Goal: Check status: Check status

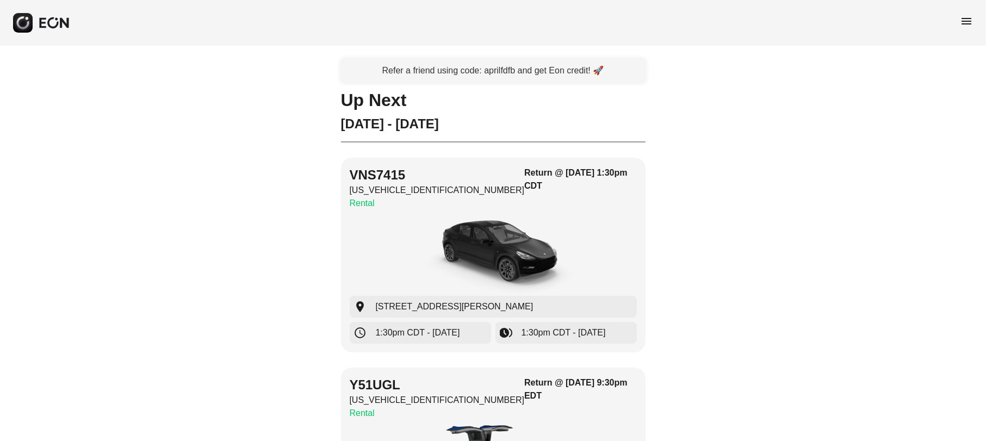
click at [963, 23] on span "menu" at bounding box center [965, 21] width 13 height 13
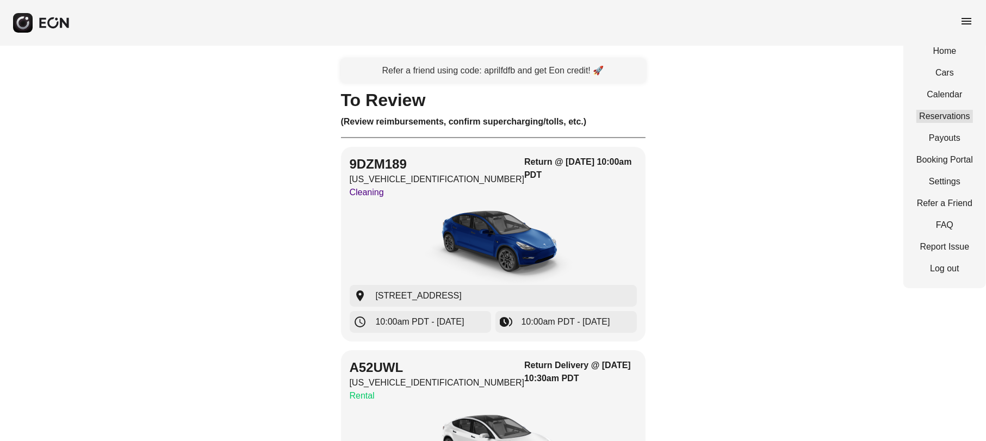
click at [940, 113] on link "Reservations" at bounding box center [944, 116] width 57 height 13
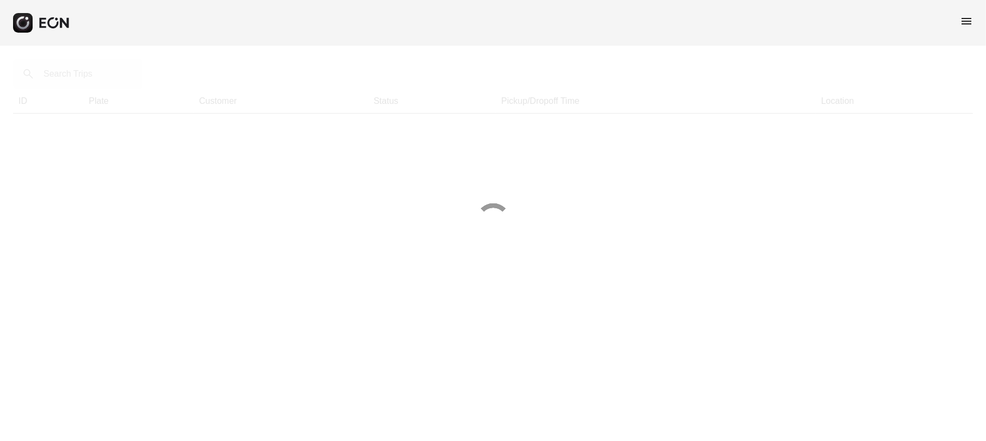
click at [80, 81] on div at bounding box center [493, 220] width 986 height 441
click at [73, 76] on div at bounding box center [493, 220] width 986 height 441
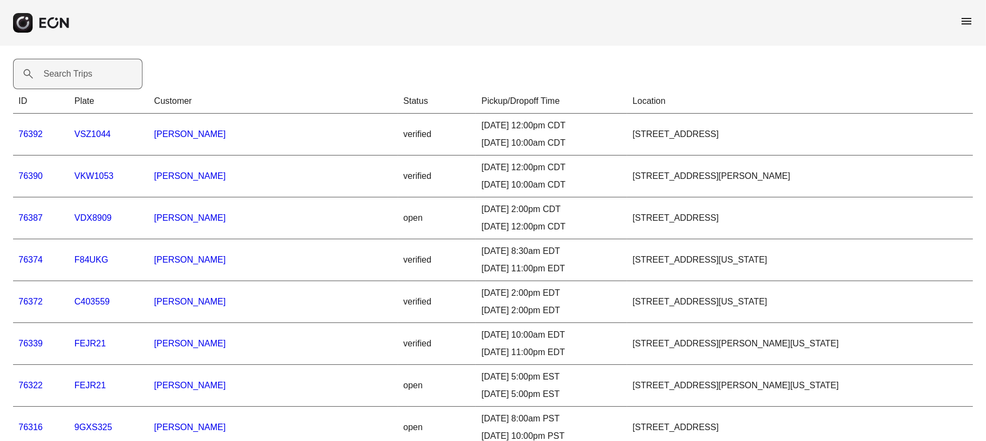
click at [74, 78] on label "Search Trips" at bounding box center [67, 73] width 49 height 13
click at [74, 78] on Trips "Search Trips" at bounding box center [77, 74] width 129 height 30
type Trips "****"
